Goal: Task Accomplishment & Management: Use online tool/utility

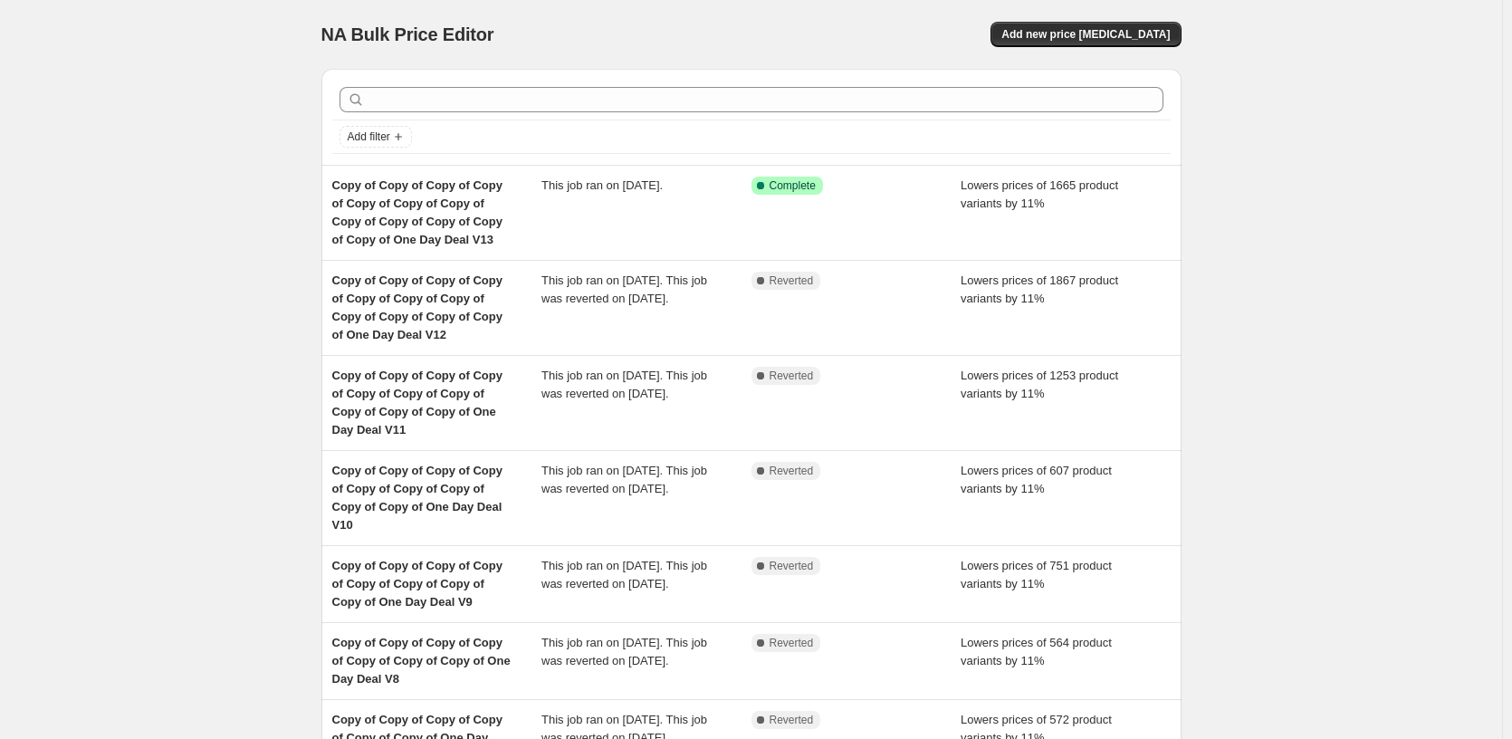
click at [245, 206] on div "NA Bulk Price Editor. This page is ready NA Bulk Price Editor Add new price [ME…" at bounding box center [751, 566] width 1502 height 1132
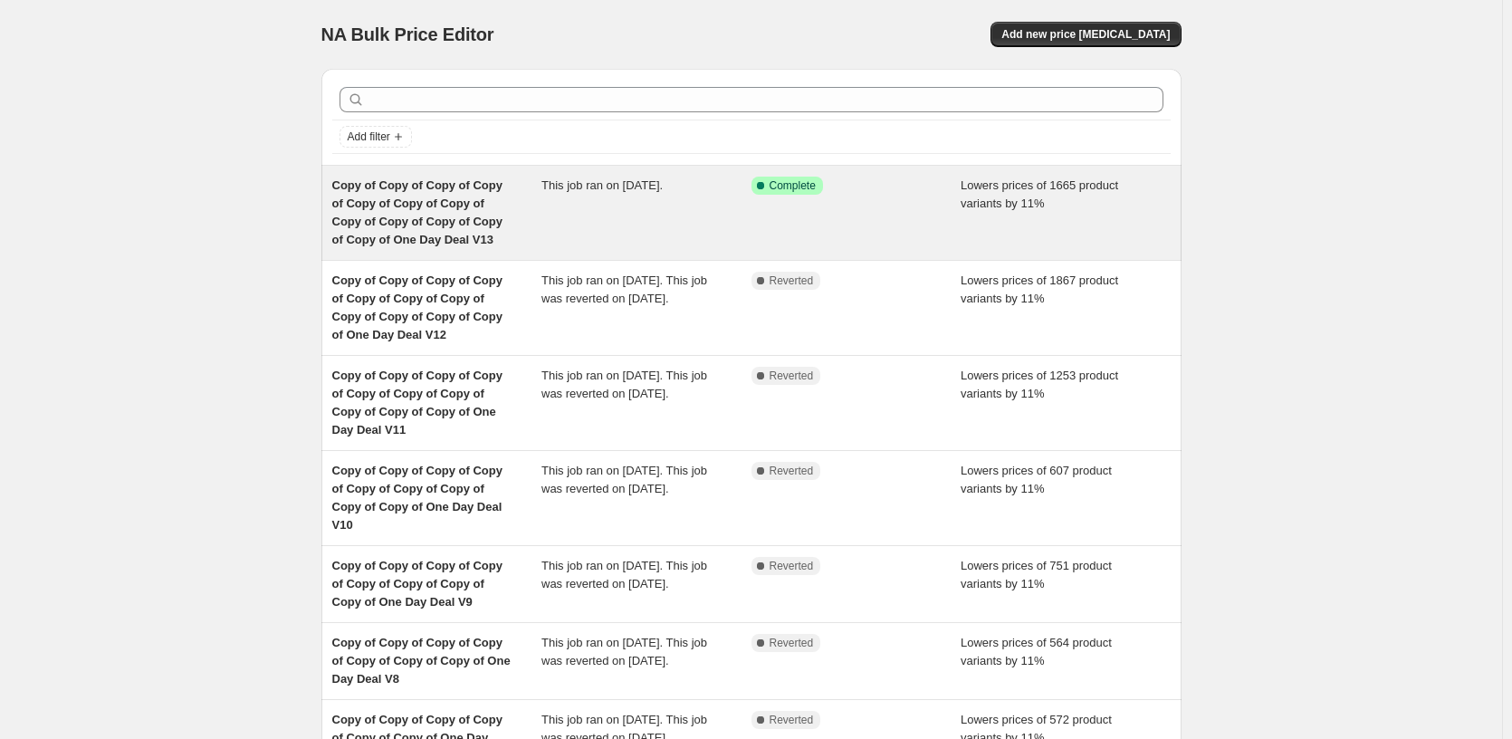
click at [787, 212] on div "Success Complete Complete" at bounding box center [856, 213] width 210 height 72
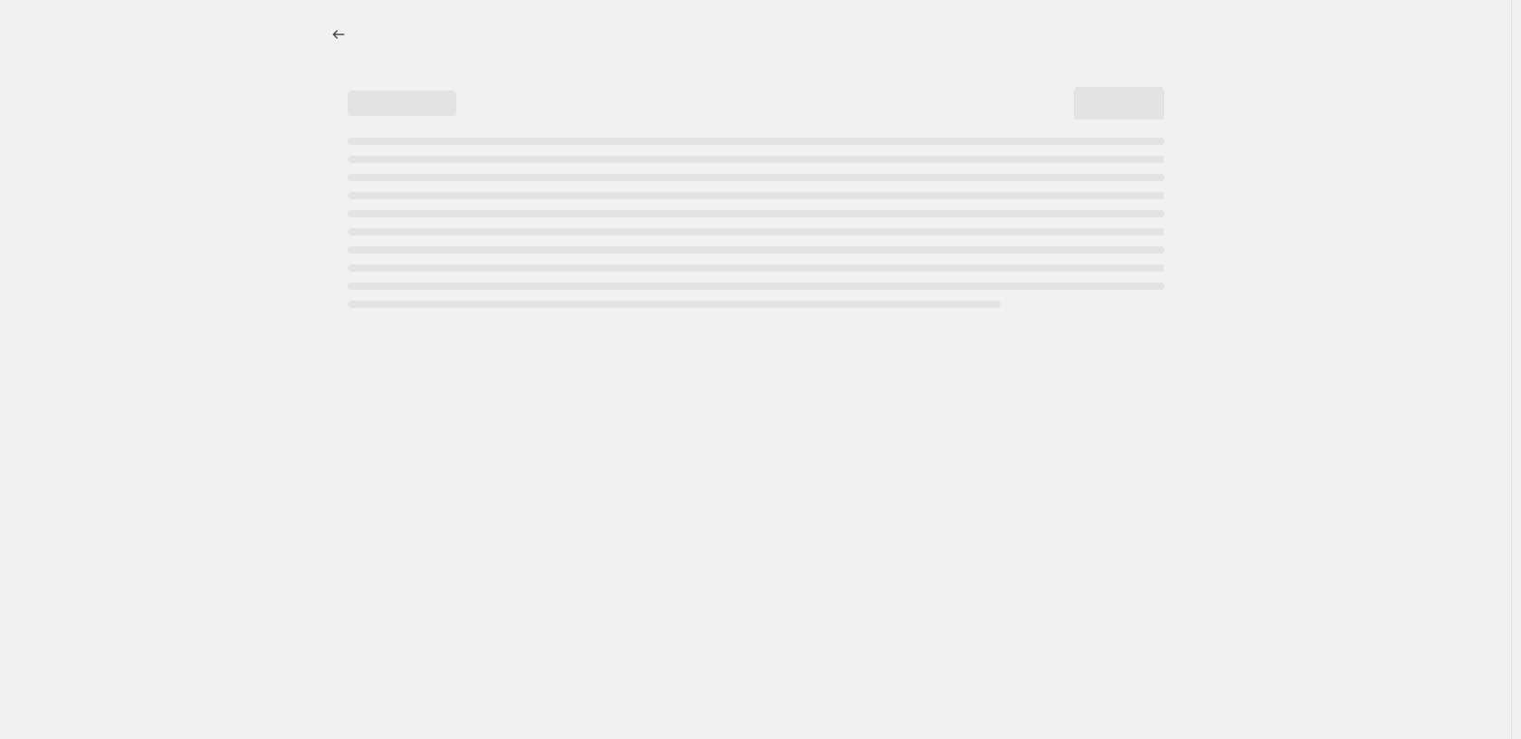
select select "percentage"
select select "pp"
select select "tag"
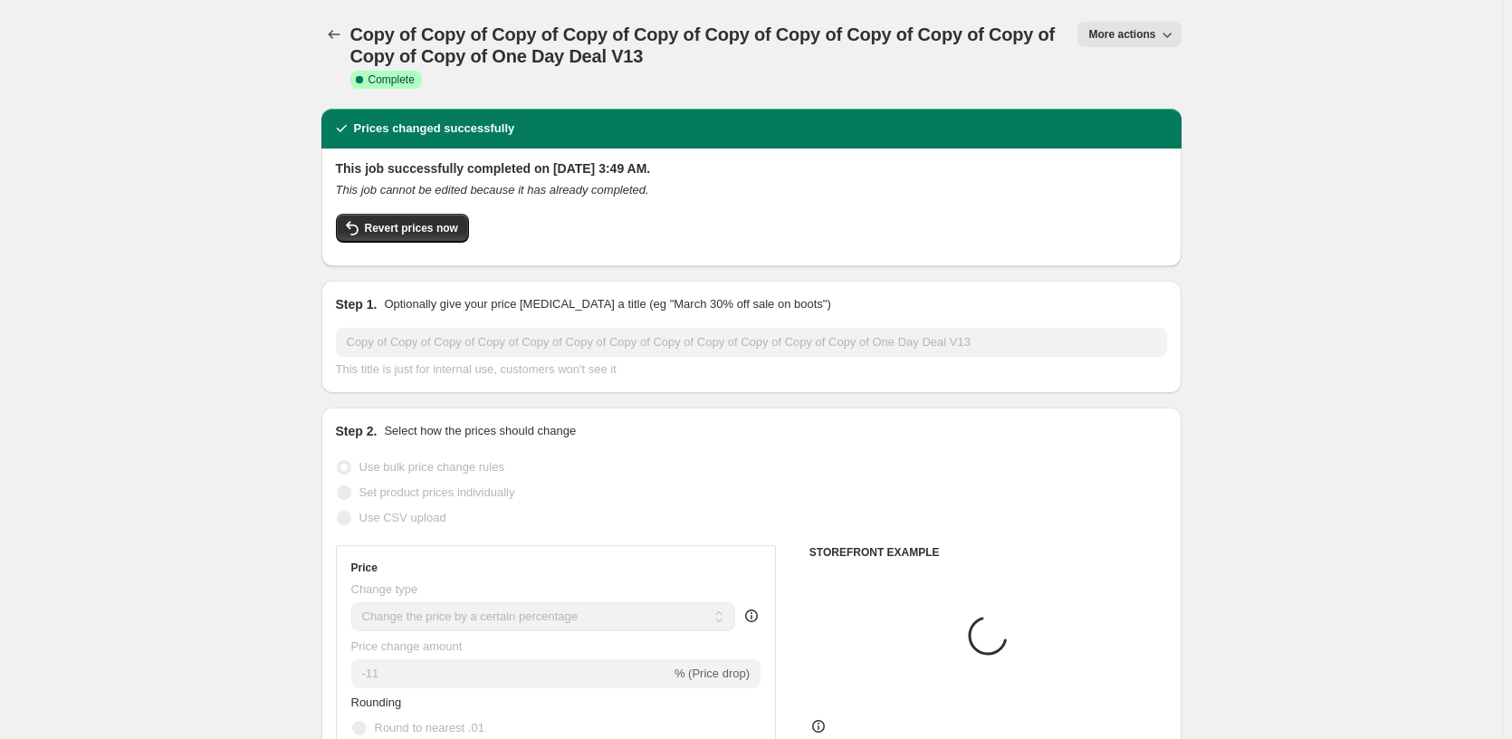
click at [1106, 35] on span "More actions" at bounding box center [1121, 34] width 67 height 14
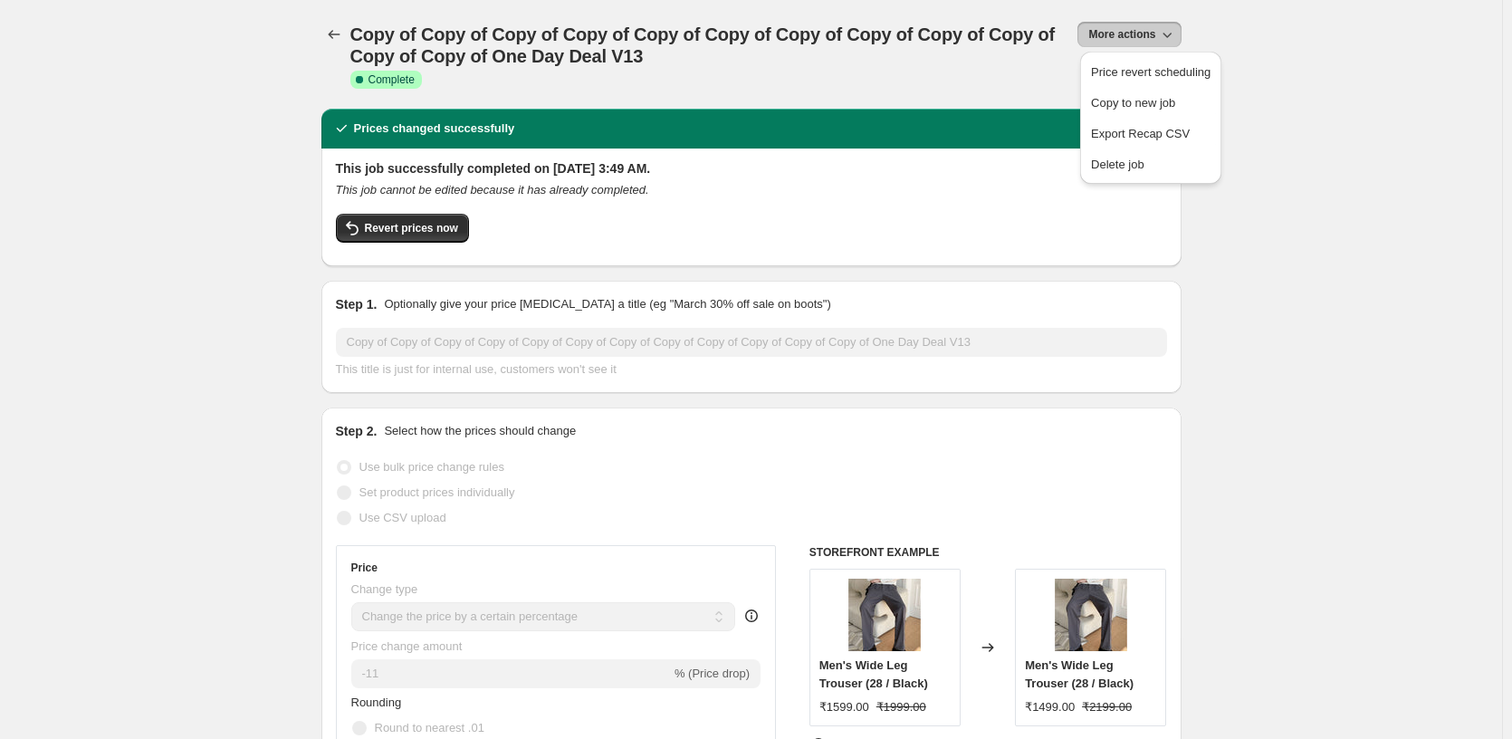
click at [1106, 35] on span "More actions" at bounding box center [1121, 34] width 67 height 14
click at [1198, 104] on span "Copy to new job" at bounding box center [1151, 103] width 120 height 18
select select "percentage"
select select "pp"
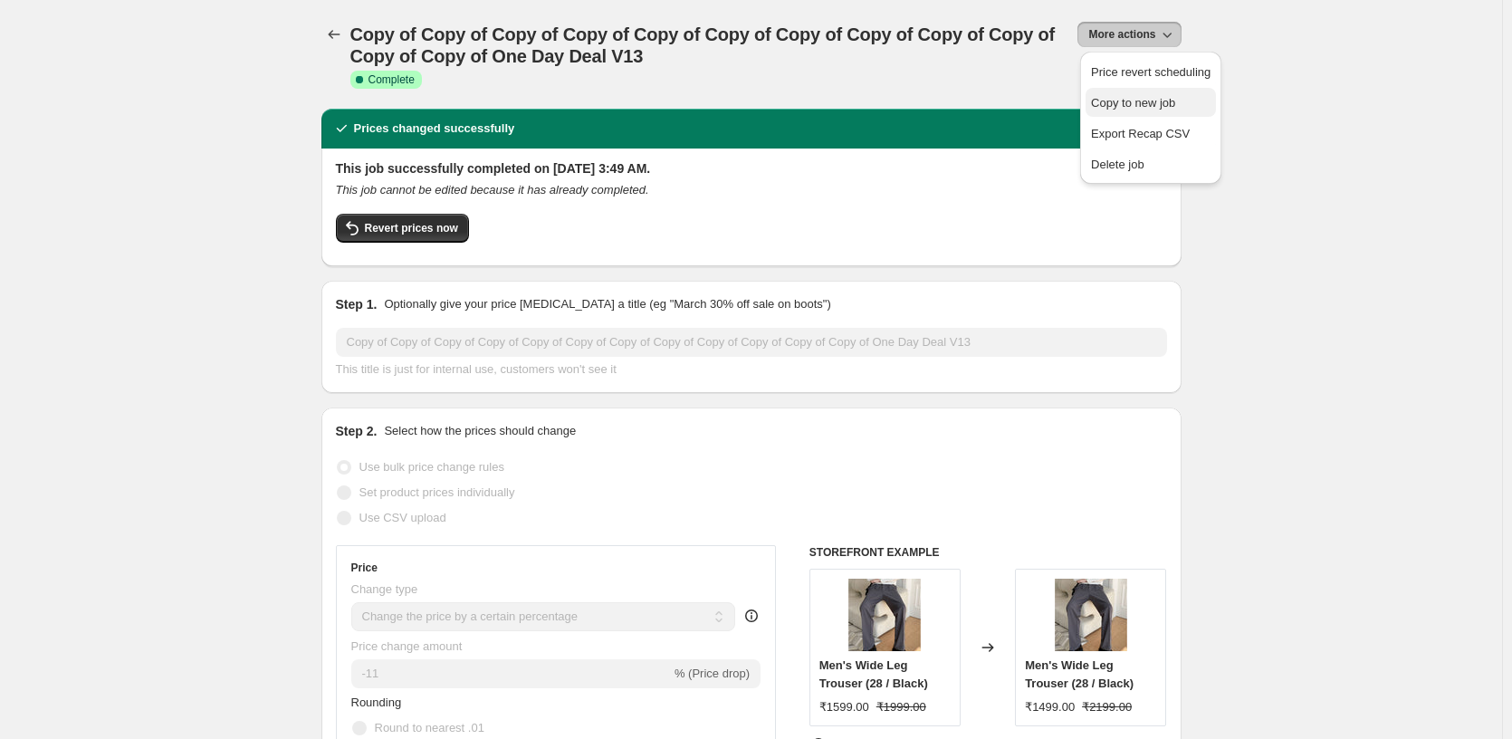
select select "tag"
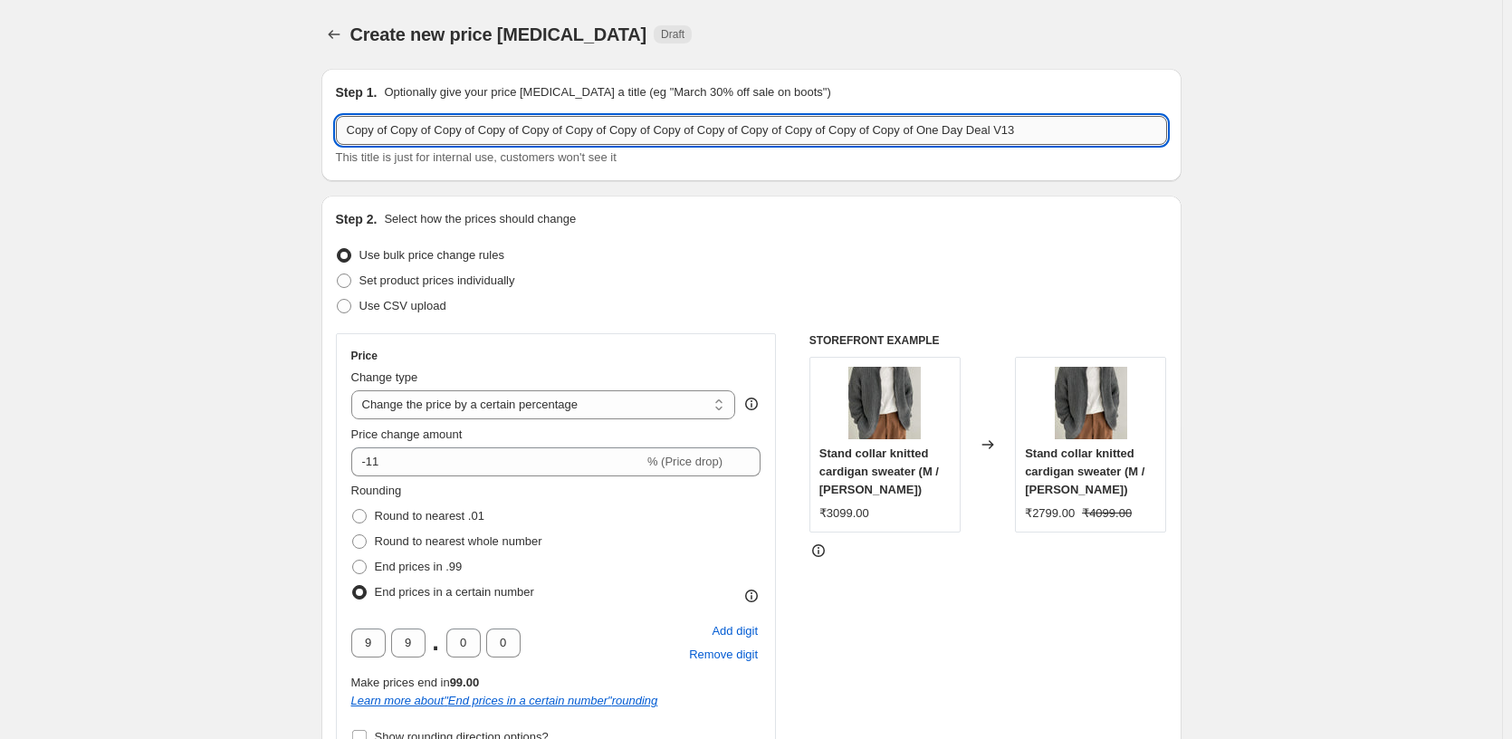
click at [1115, 130] on input "Copy of Copy of Copy of Copy of Copy of Copy of Copy of Copy of Copy of Copy of…" at bounding box center [751, 130] width 831 height 29
type input "Copy of Copy of Copy of Copy of Copy of Copy of Copy of Copy of Copy of Copy of…"
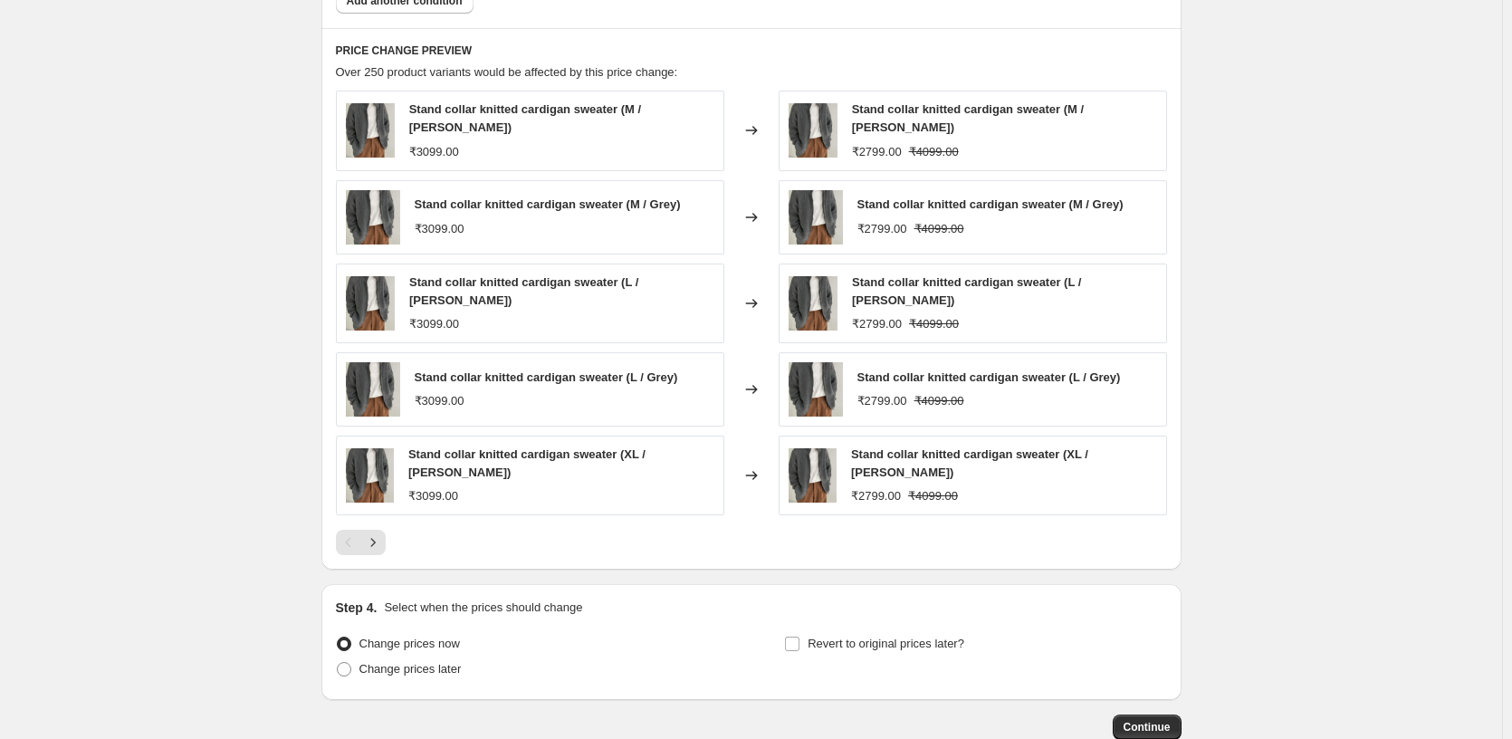
scroll to position [1751, 0]
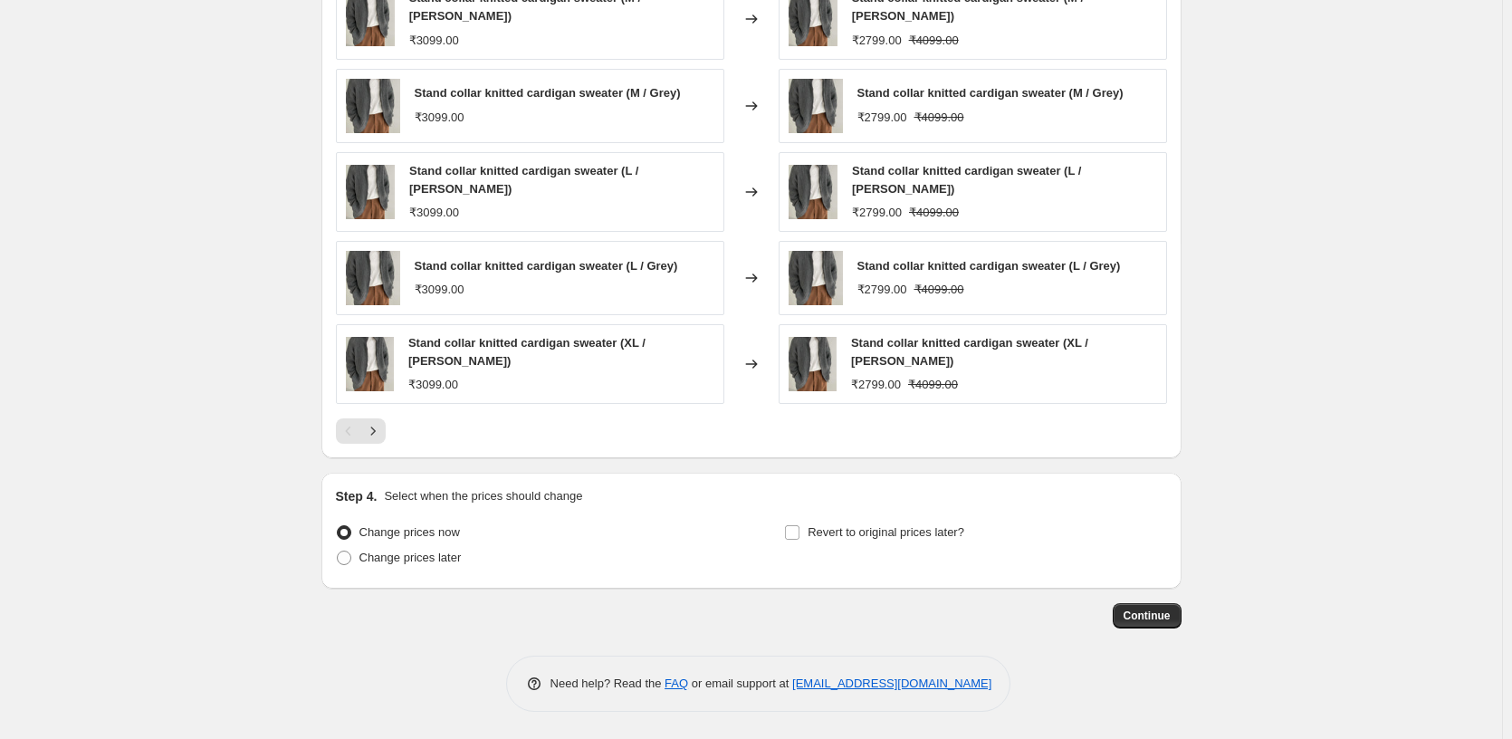
click at [1129, 607] on button "Continue" at bounding box center [1147, 615] width 69 height 25
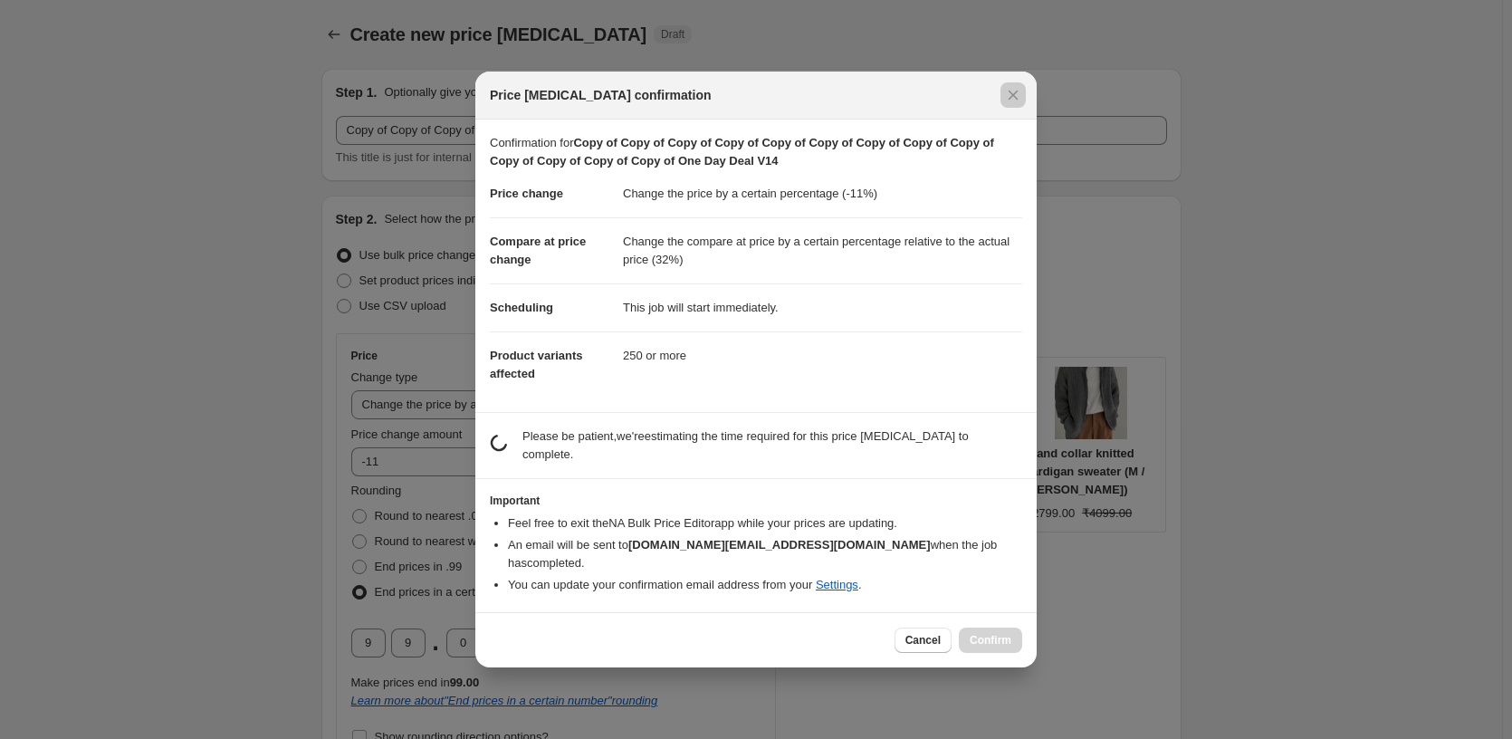
click at [1129, 607] on div at bounding box center [756, 369] width 1512 height 739
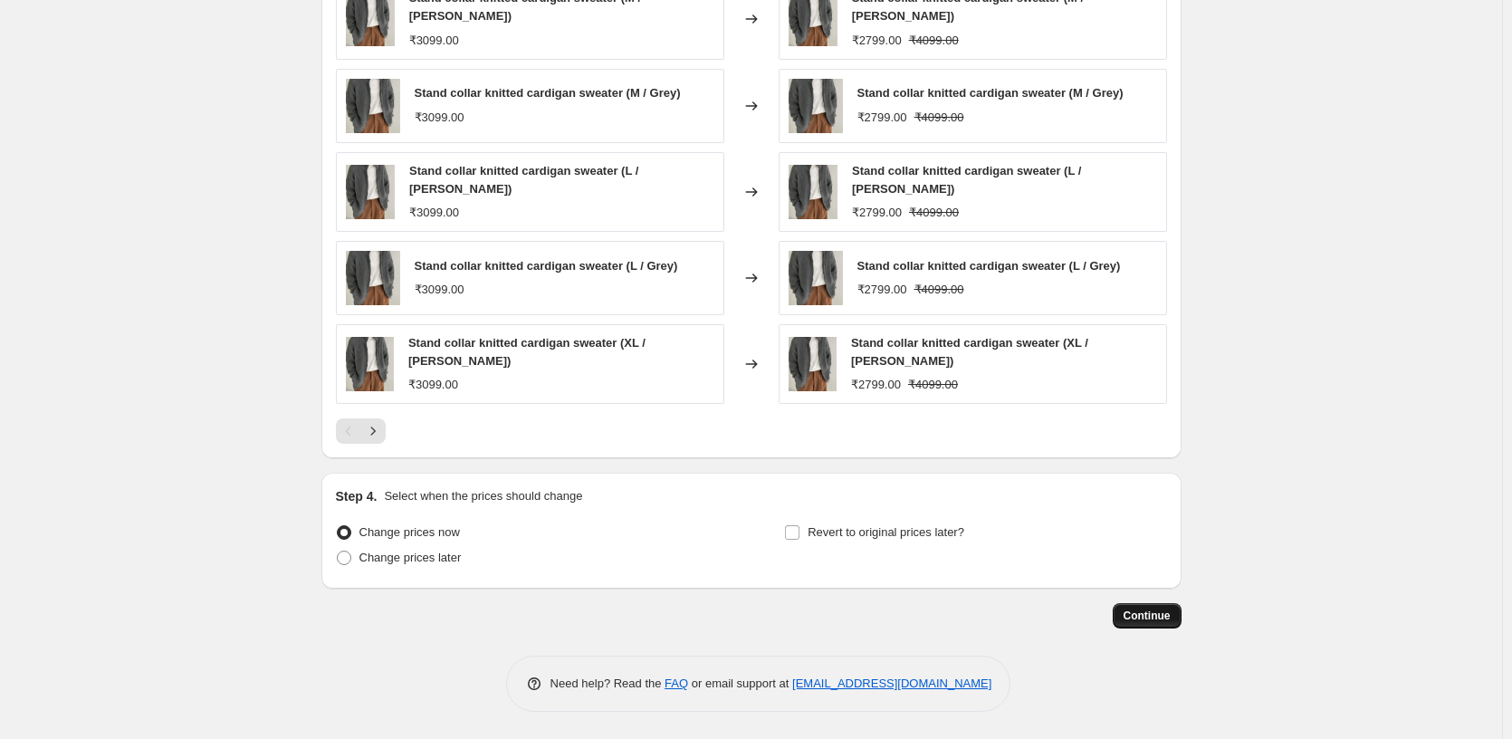
click at [1129, 607] on button "Continue" at bounding box center [1147, 615] width 69 height 25
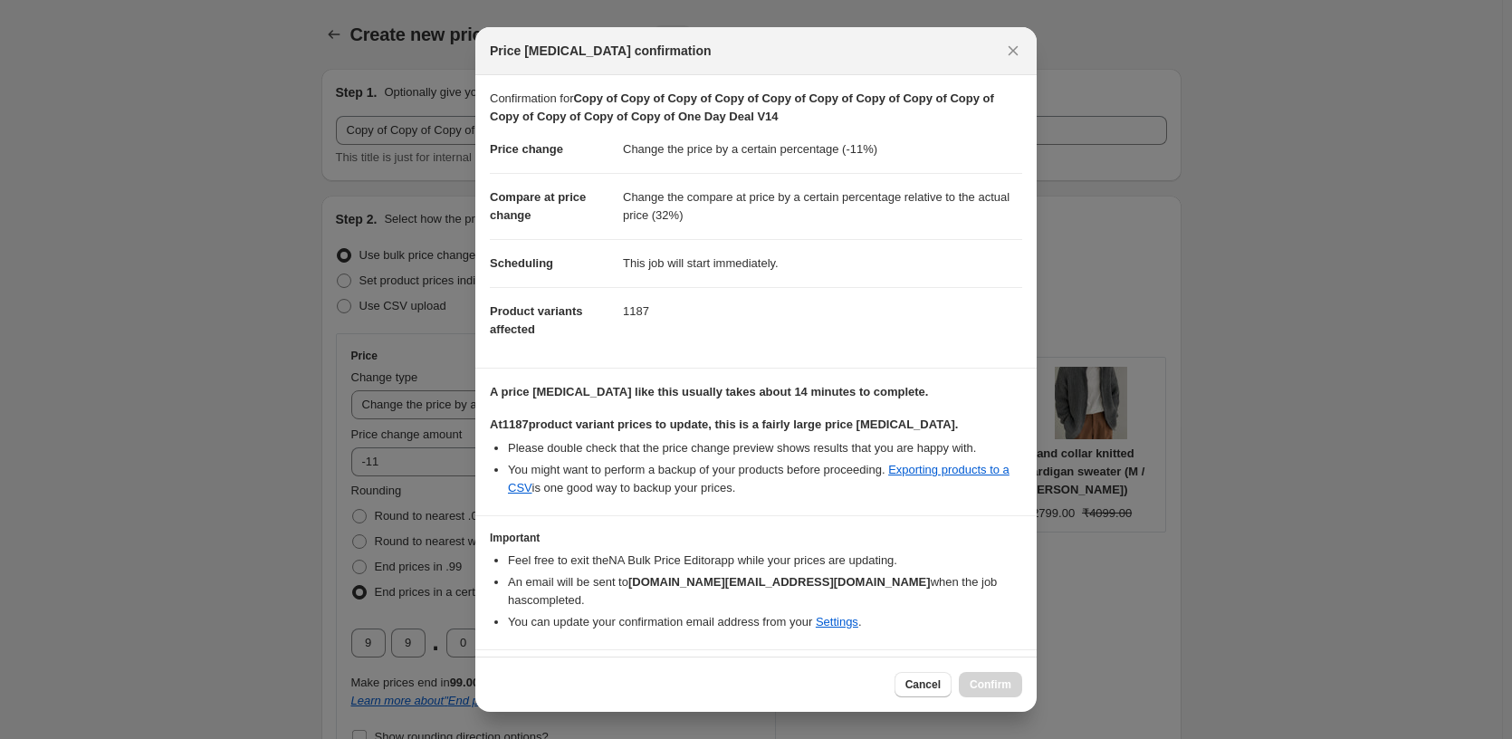
scroll to position [48, 0]
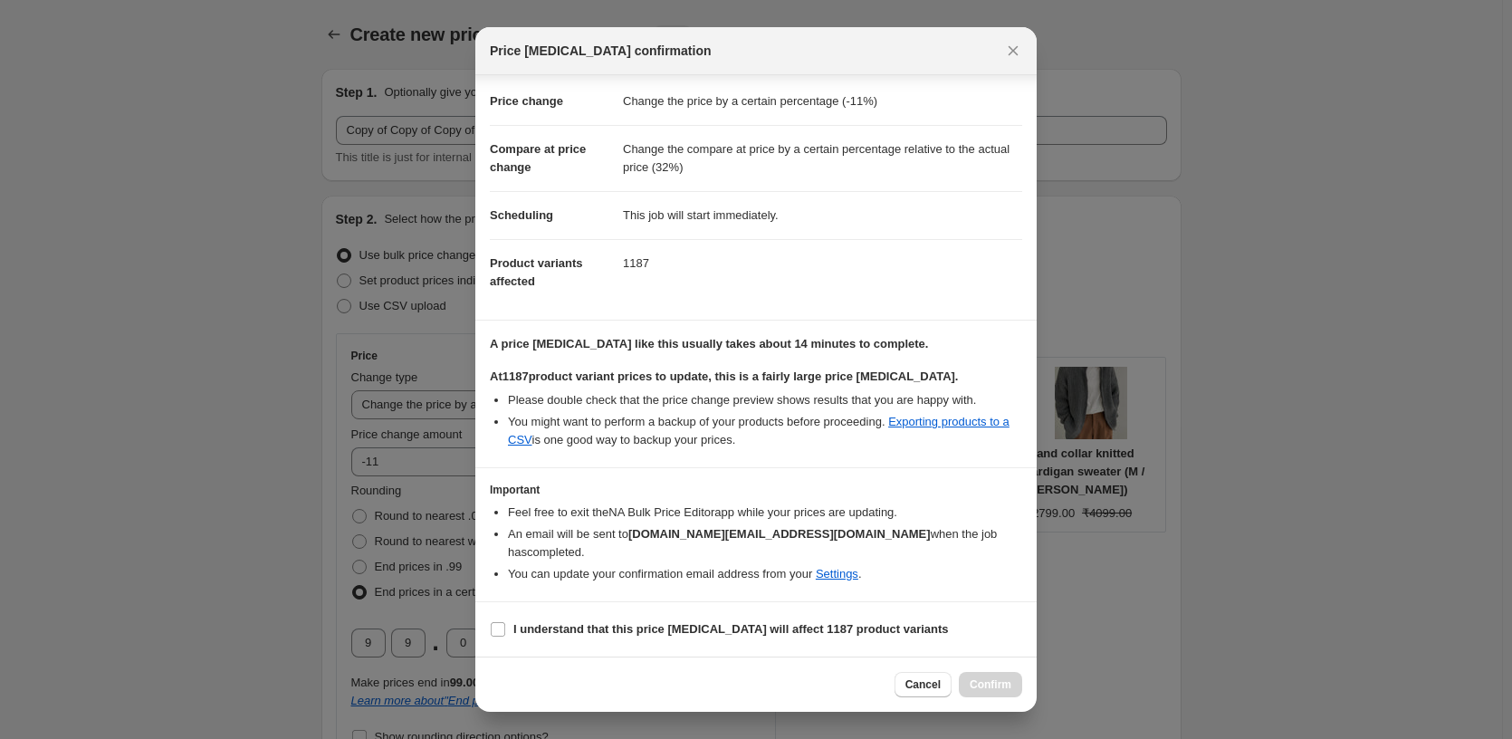
click at [603, 608] on section "I understand that this price [MEDICAL_DATA] will affect 1187 product variants" at bounding box center [755, 629] width 561 height 54
click at [598, 618] on label "I understand that this price [MEDICAL_DATA] will affect 1187 product variants" at bounding box center [719, 629] width 459 height 25
click at [505, 622] on input "I understand that this price [MEDICAL_DATA] will affect 1187 product variants" at bounding box center [498, 629] width 14 height 14
click at [598, 618] on label "I understand that this price [MEDICAL_DATA] will affect 1187 product variants" at bounding box center [719, 629] width 459 height 25
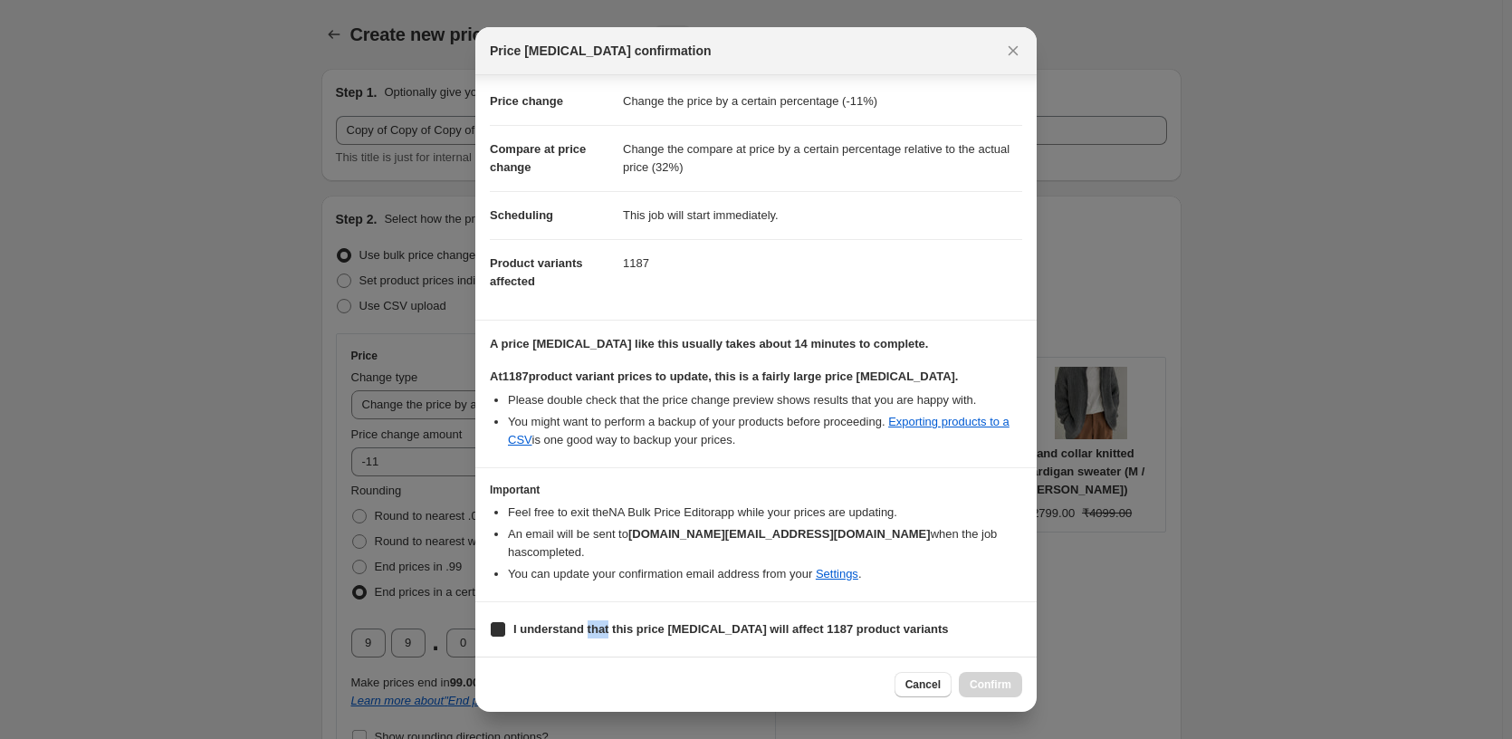
click at [505, 622] on input "I understand that this price [MEDICAL_DATA] will affect 1187 product variants" at bounding box center [498, 629] width 14 height 14
click at [770, 633] on b "I understand that this price [MEDICAL_DATA] will affect 1187 product variants" at bounding box center [730, 629] width 435 height 14
click at [505, 633] on input "I understand that this price [MEDICAL_DATA] will affect 1187 product variants" at bounding box center [498, 629] width 14 height 14
checkbox input "true"
click at [994, 672] on button "Confirm" at bounding box center [990, 684] width 63 height 25
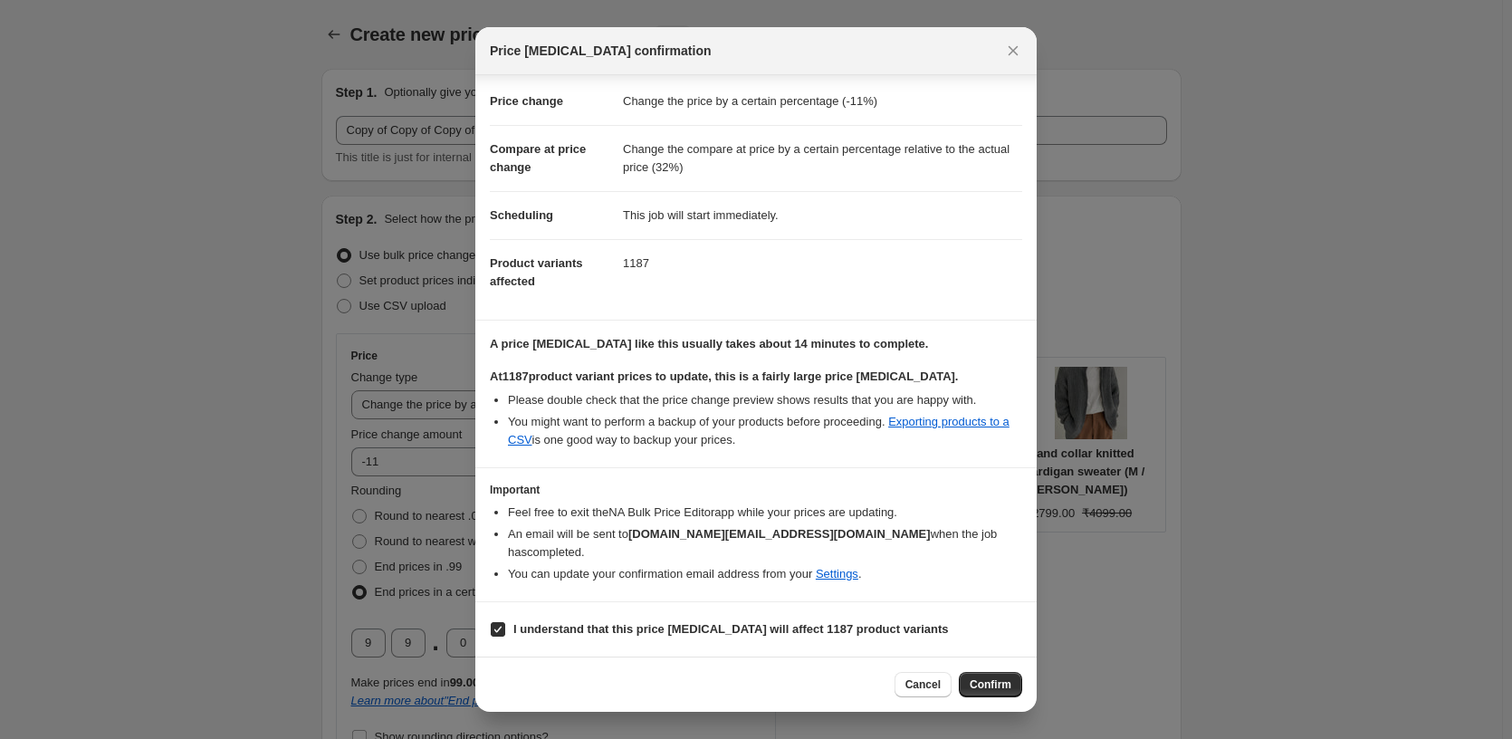
click at [994, 672] on div "Cancel Confirm" at bounding box center [959, 684] width 128 height 25
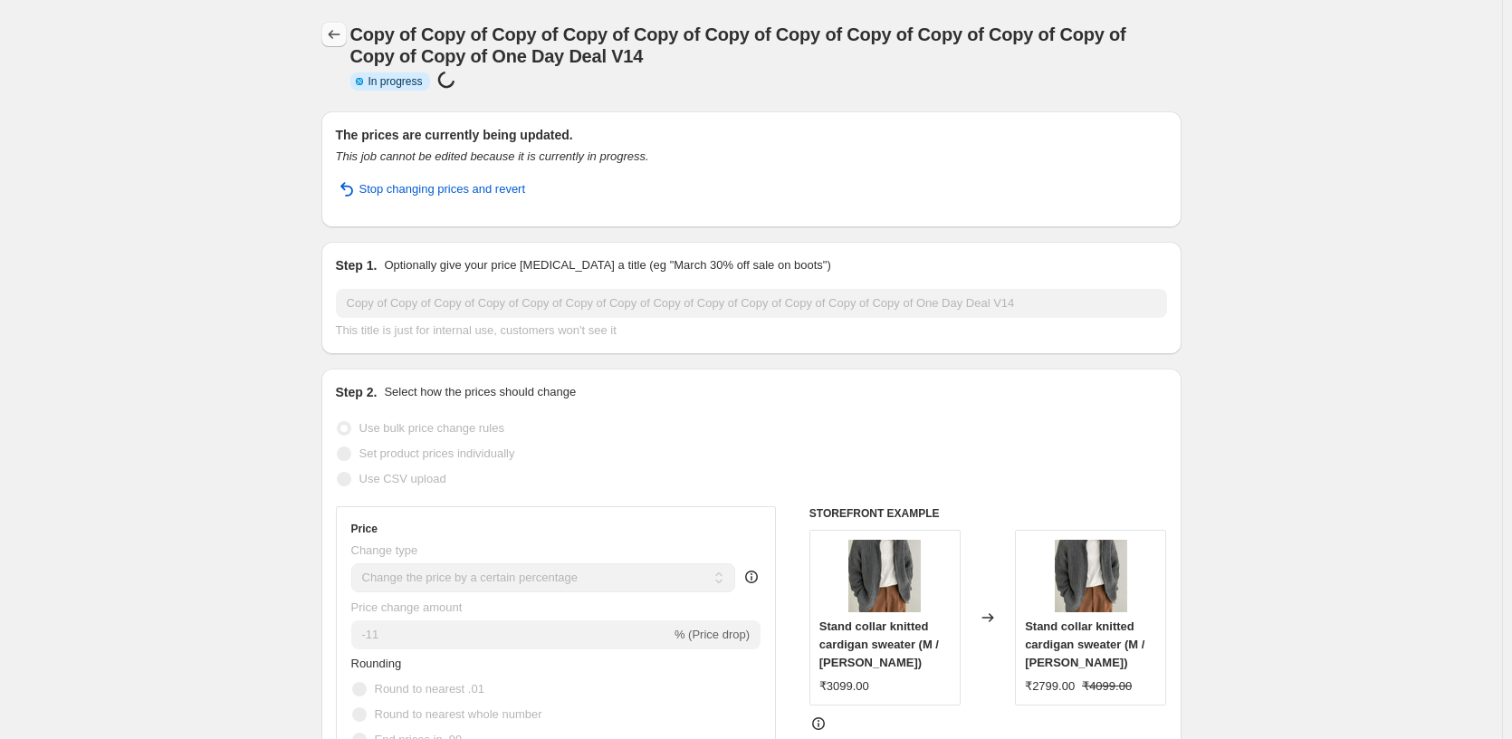
click at [337, 33] on icon "Price change jobs" at bounding box center [334, 34] width 18 height 18
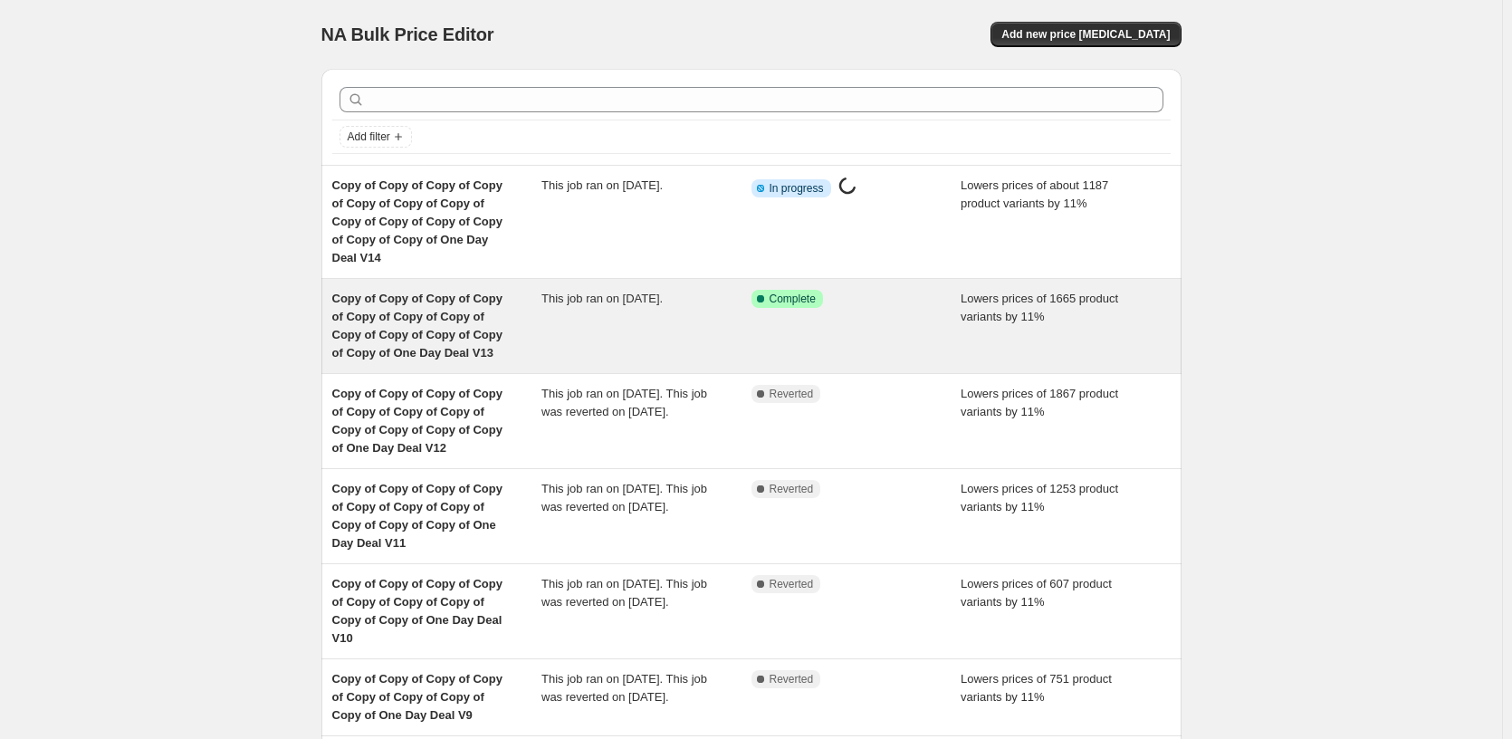
click at [854, 321] on div "Success Complete Complete" at bounding box center [856, 326] width 210 height 72
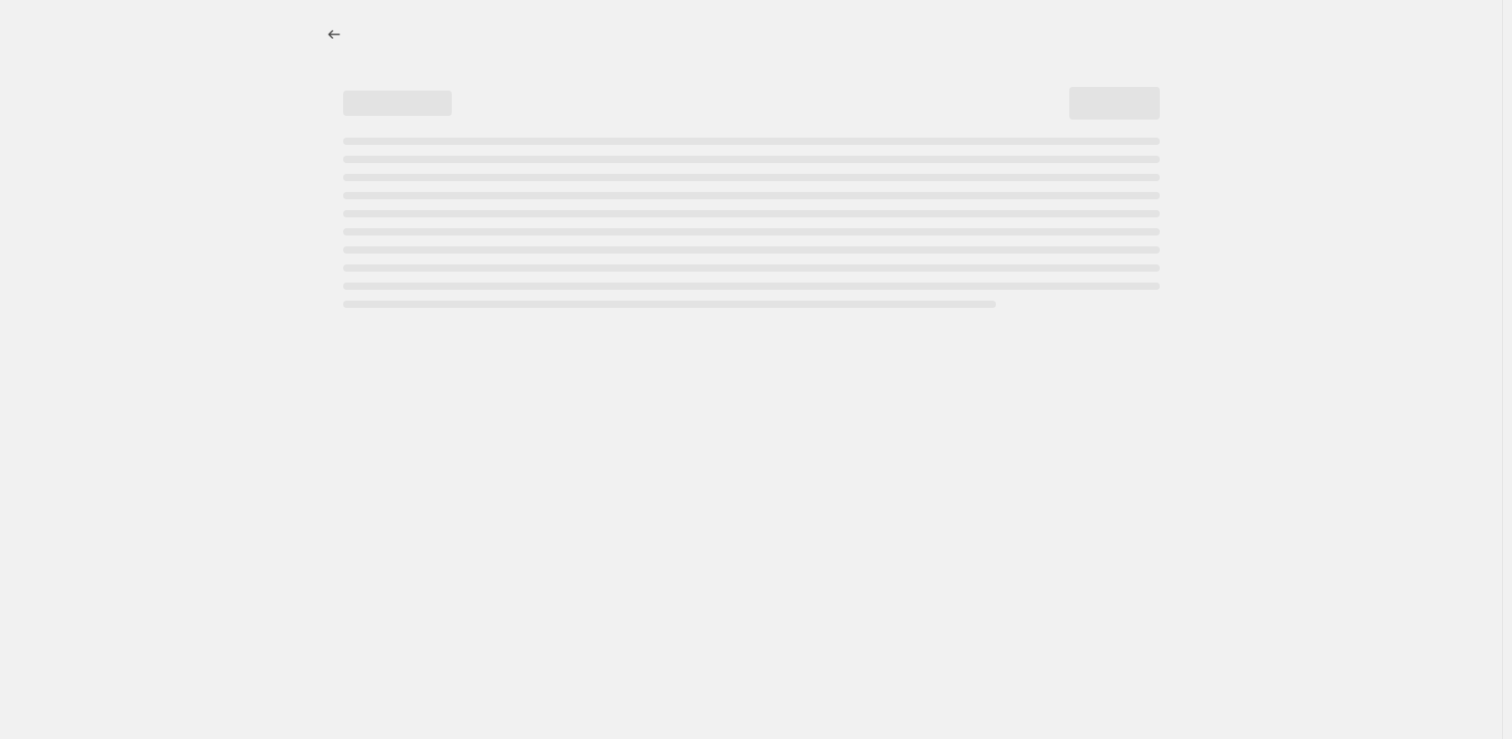
select select "percentage"
select select "pp"
select select "tag"
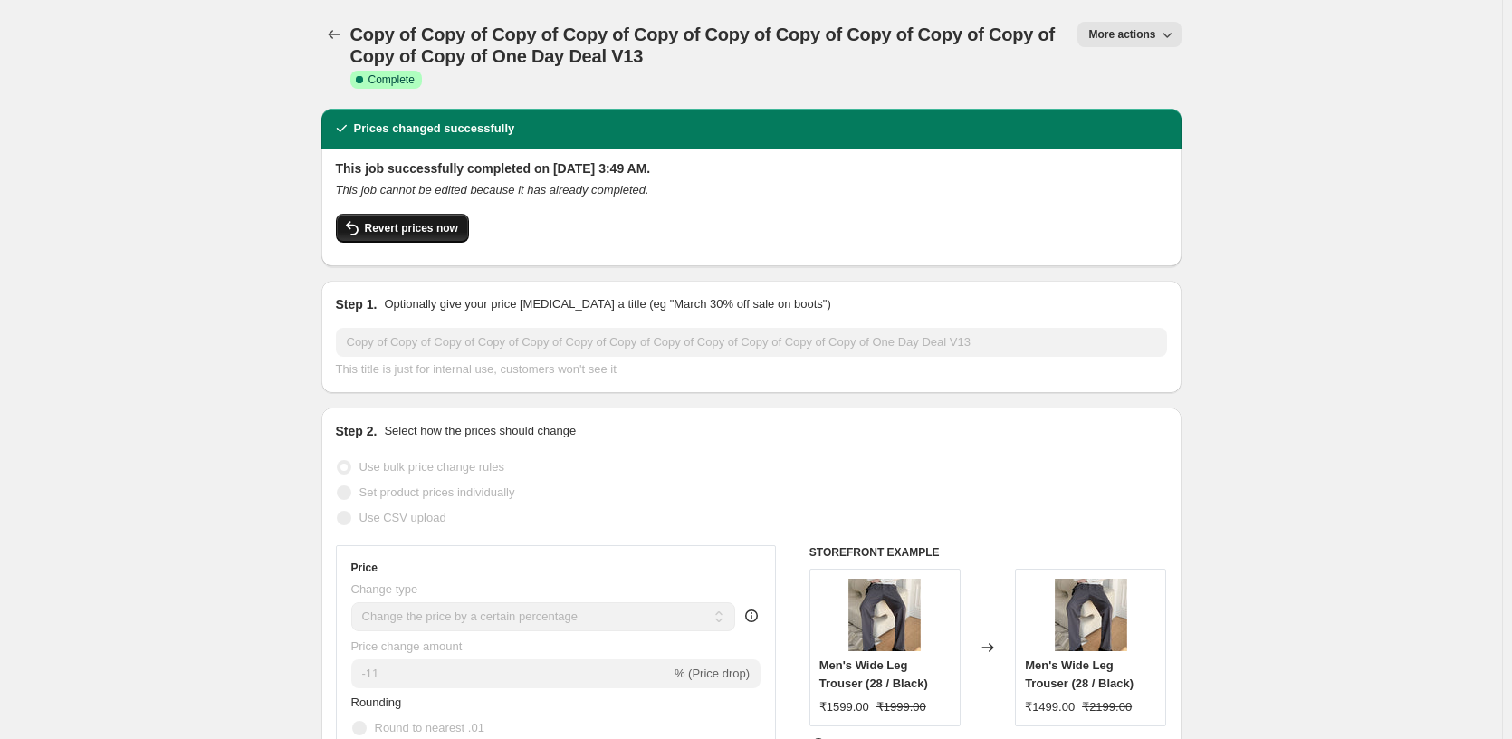
click at [424, 218] on button "Revert prices now" at bounding box center [402, 228] width 133 height 29
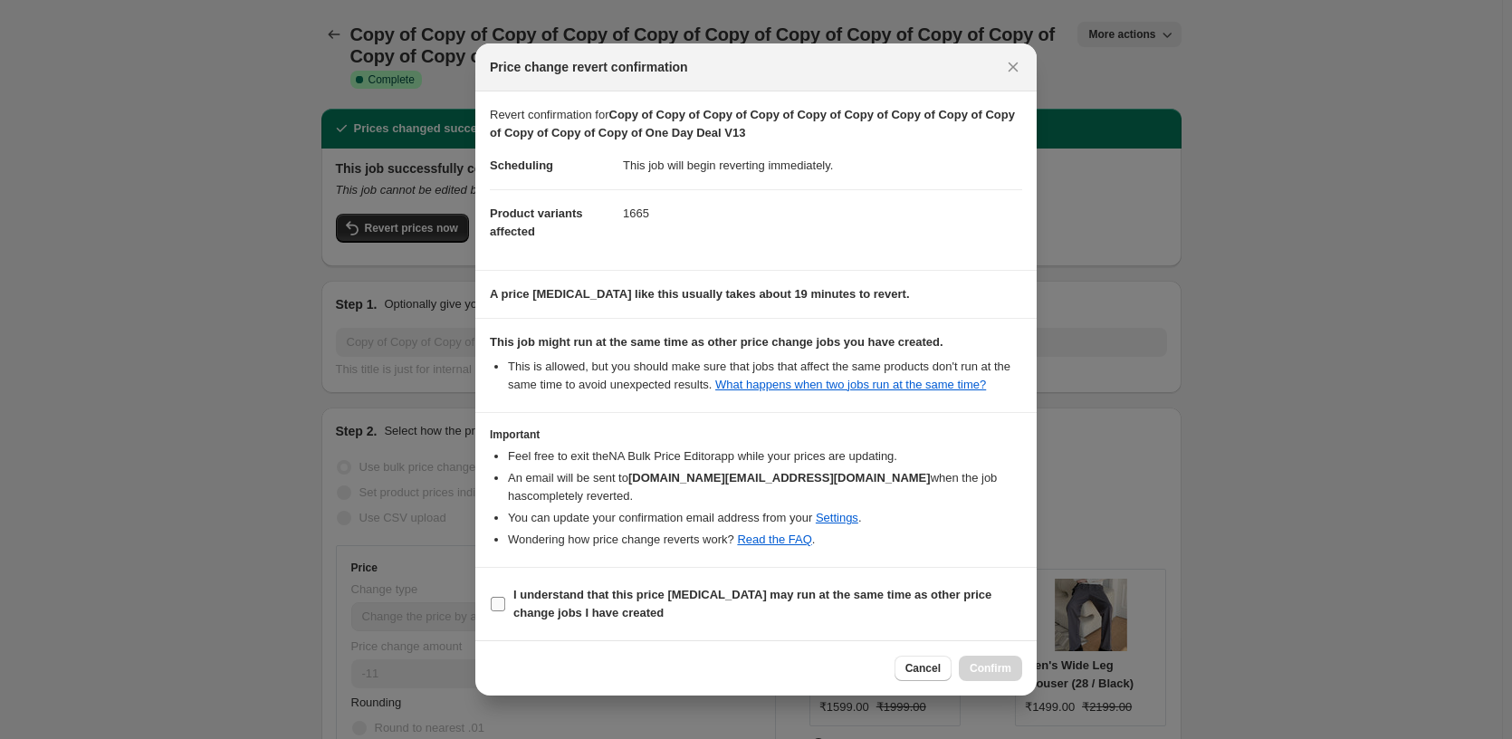
click at [579, 615] on b "I understand that this price [MEDICAL_DATA] may run at the same time as other p…" at bounding box center [752, 604] width 478 height 32
click at [505, 611] on input "I understand that this price [MEDICAL_DATA] may run at the same time as other p…" at bounding box center [498, 604] width 14 height 14
checkbox input "true"
click at [984, 656] on button "Confirm" at bounding box center [990, 667] width 63 height 25
click at [984, 656] on div "Cancel Loading Confirm" at bounding box center [959, 667] width 128 height 25
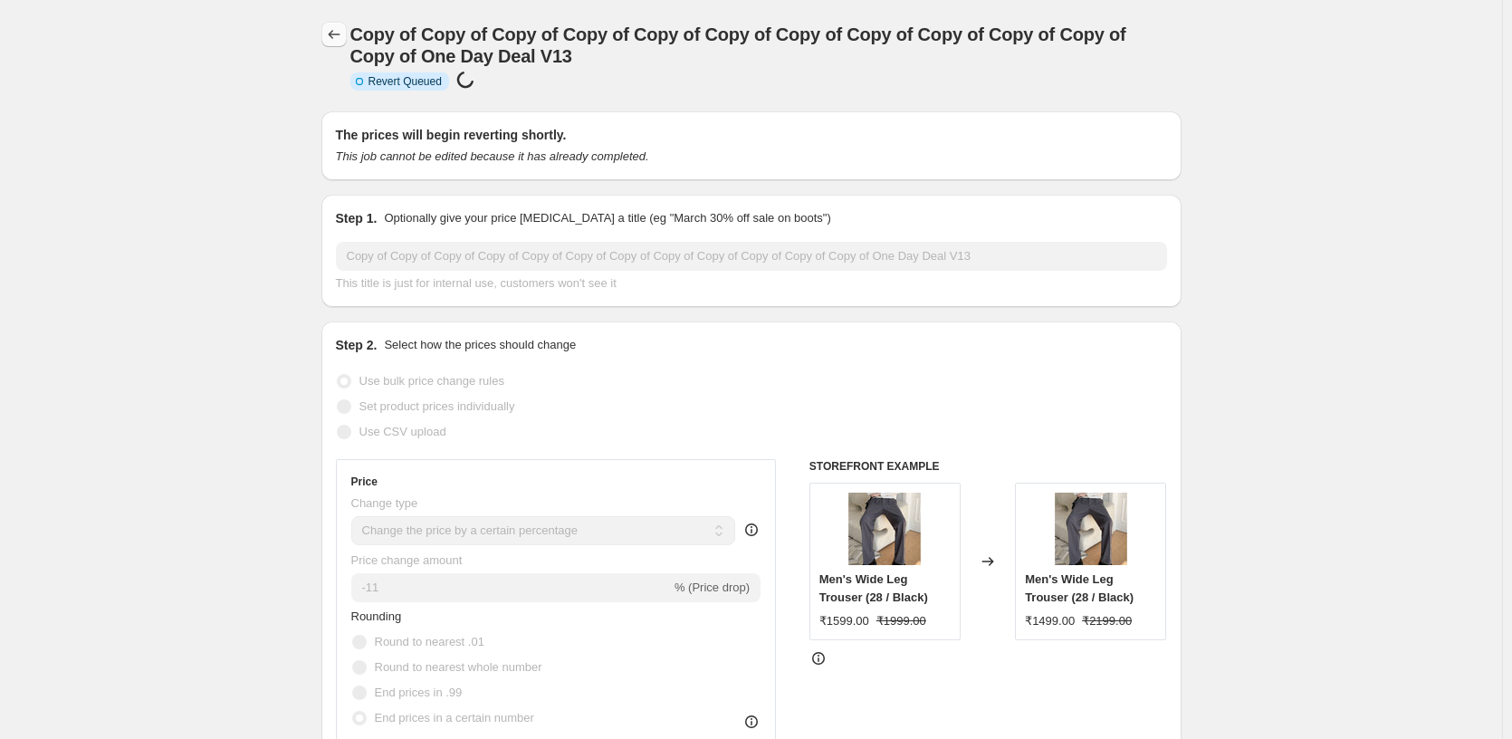
click at [334, 35] on icon "Price change jobs" at bounding box center [334, 34] width 12 height 9
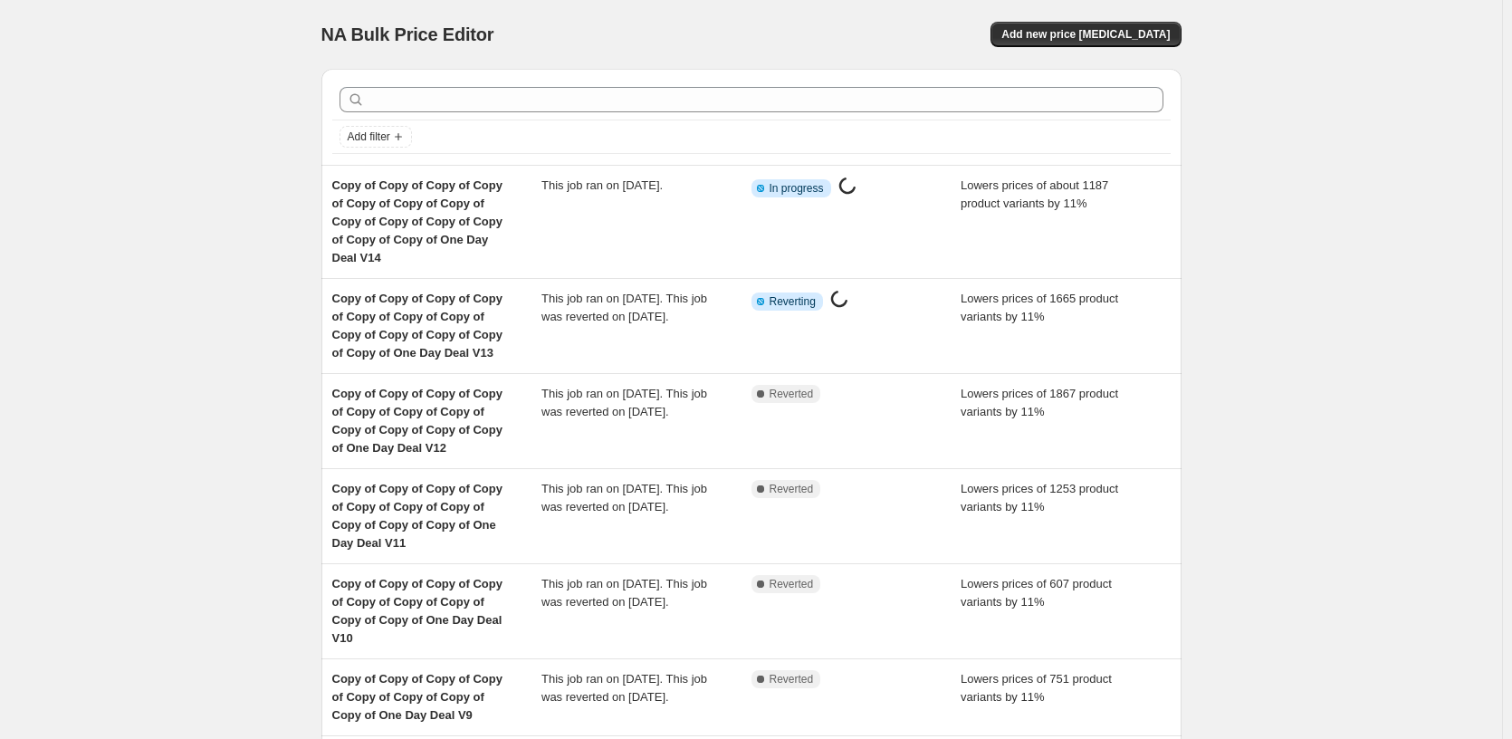
click at [205, 149] on div "NA Bulk Price Editor. This page is ready NA Bulk Price Editor Add new price [ME…" at bounding box center [751, 593] width 1502 height 1186
click at [1363, 278] on div "NA Bulk Price Editor. This page is ready NA Bulk Price Editor Add new price [ME…" at bounding box center [751, 593] width 1502 height 1186
click at [159, 195] on div "NA Bulk Price Editor. This page is ready NA Bulk Price Editor Add new price [ME…" at bounding box center [751, 593] width 1502 height 1186
